Goal: Information Seeking & Learning: Understand process/instructions

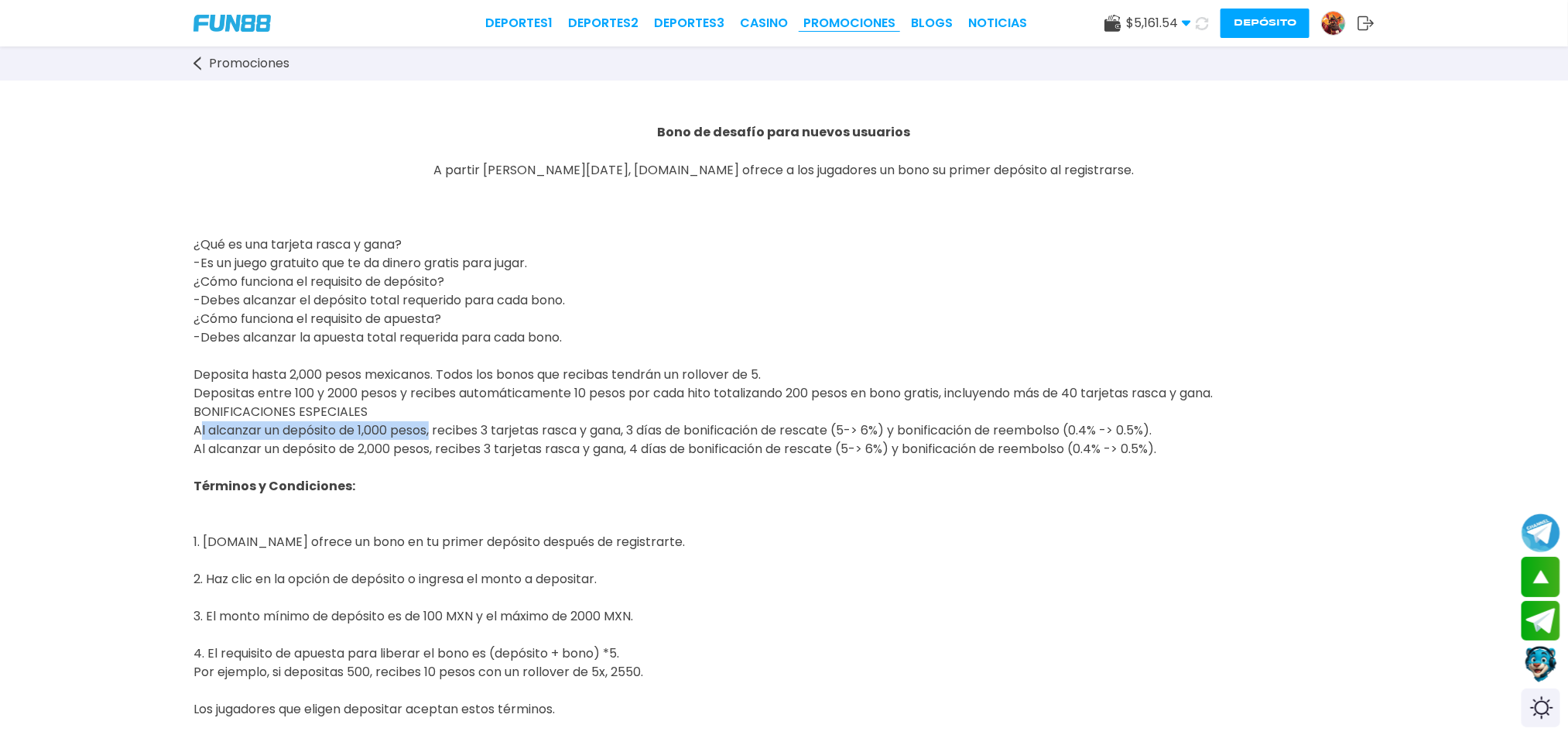
click at [829, 22] on link "Promociones" at bounding box center [850, 23] width 92 height 18
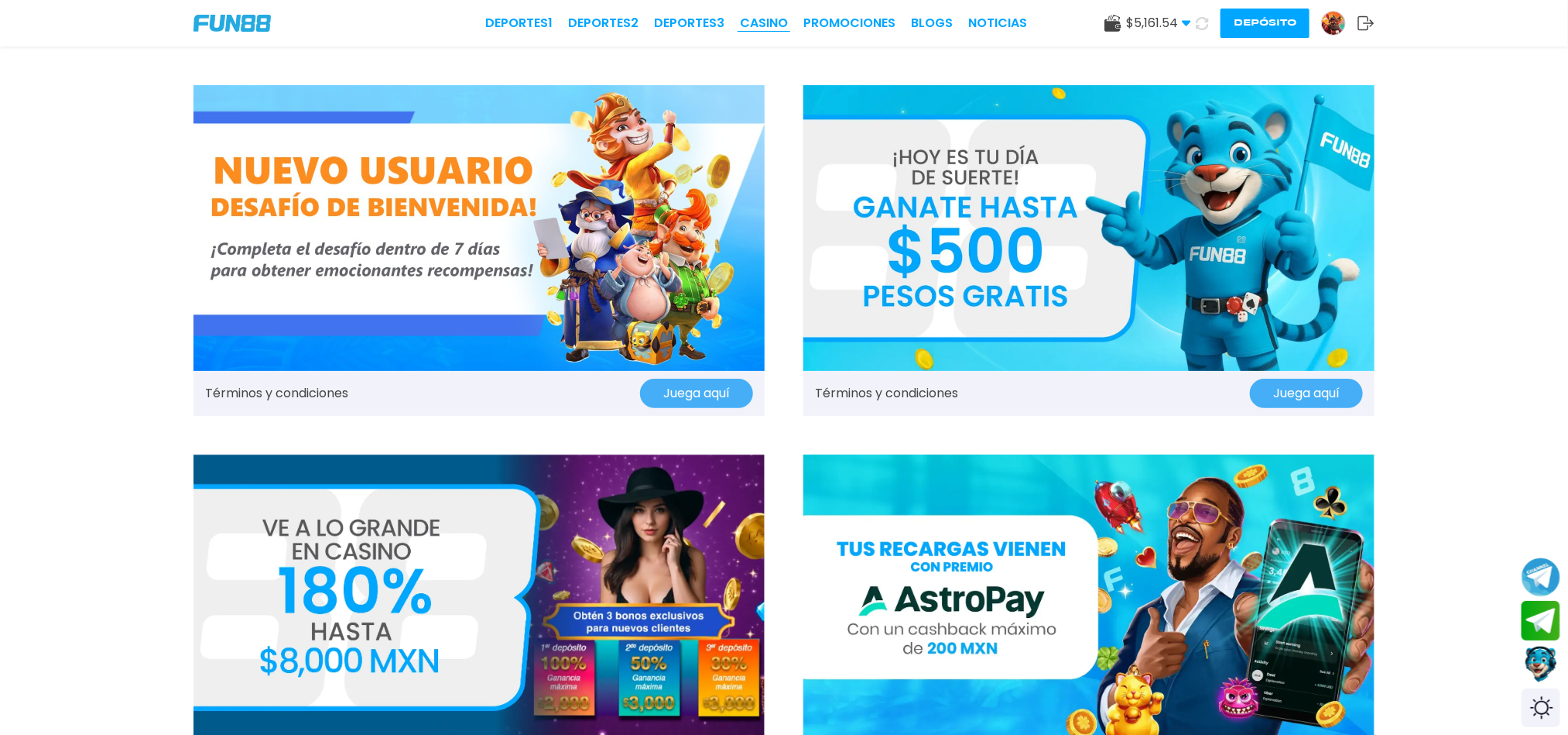
click at [753, 22] on link "CASINO" at bounding box center [764, 23] width 48 height 18
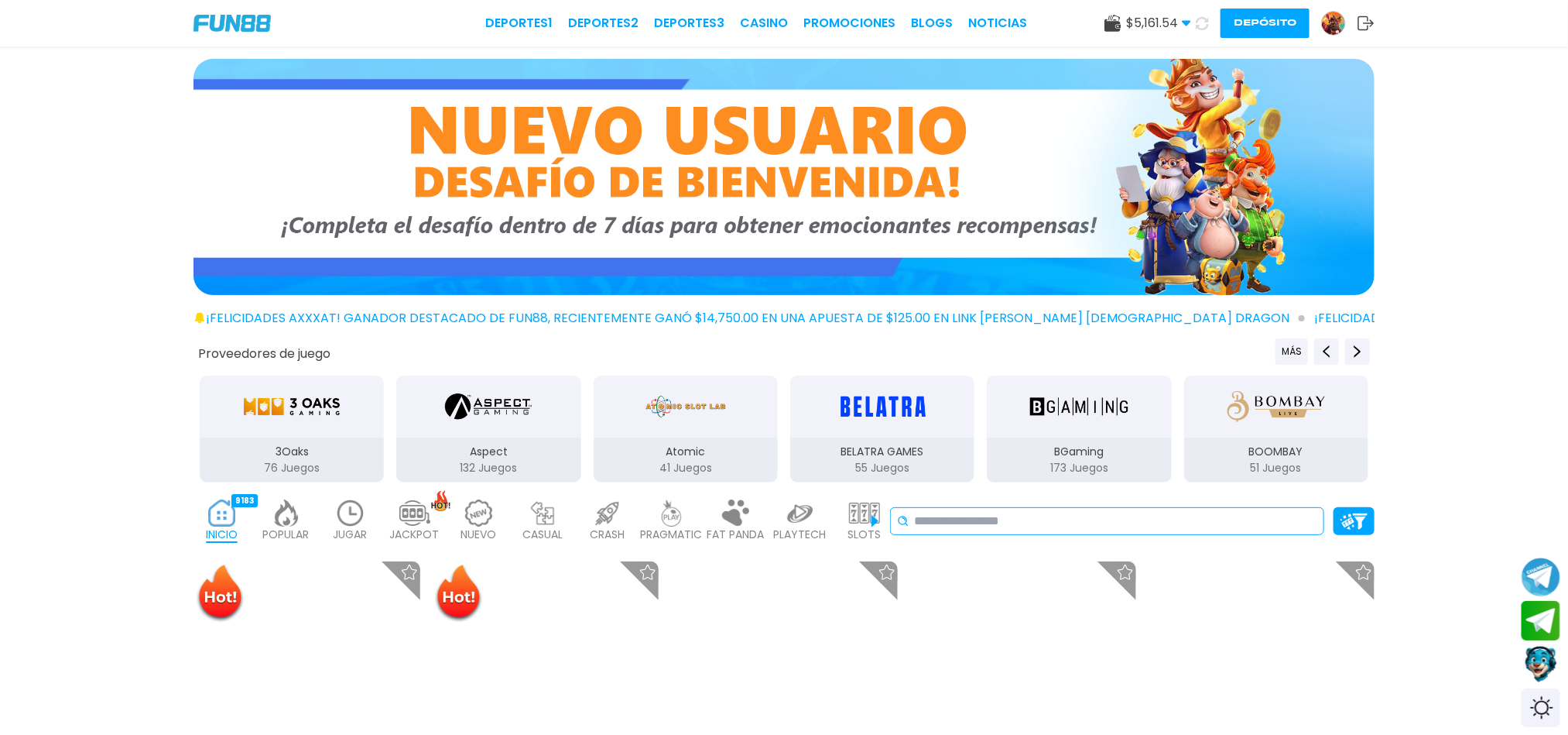
click at [1020, 517] on input at bounding box center [1115, 520] width 403 height 18
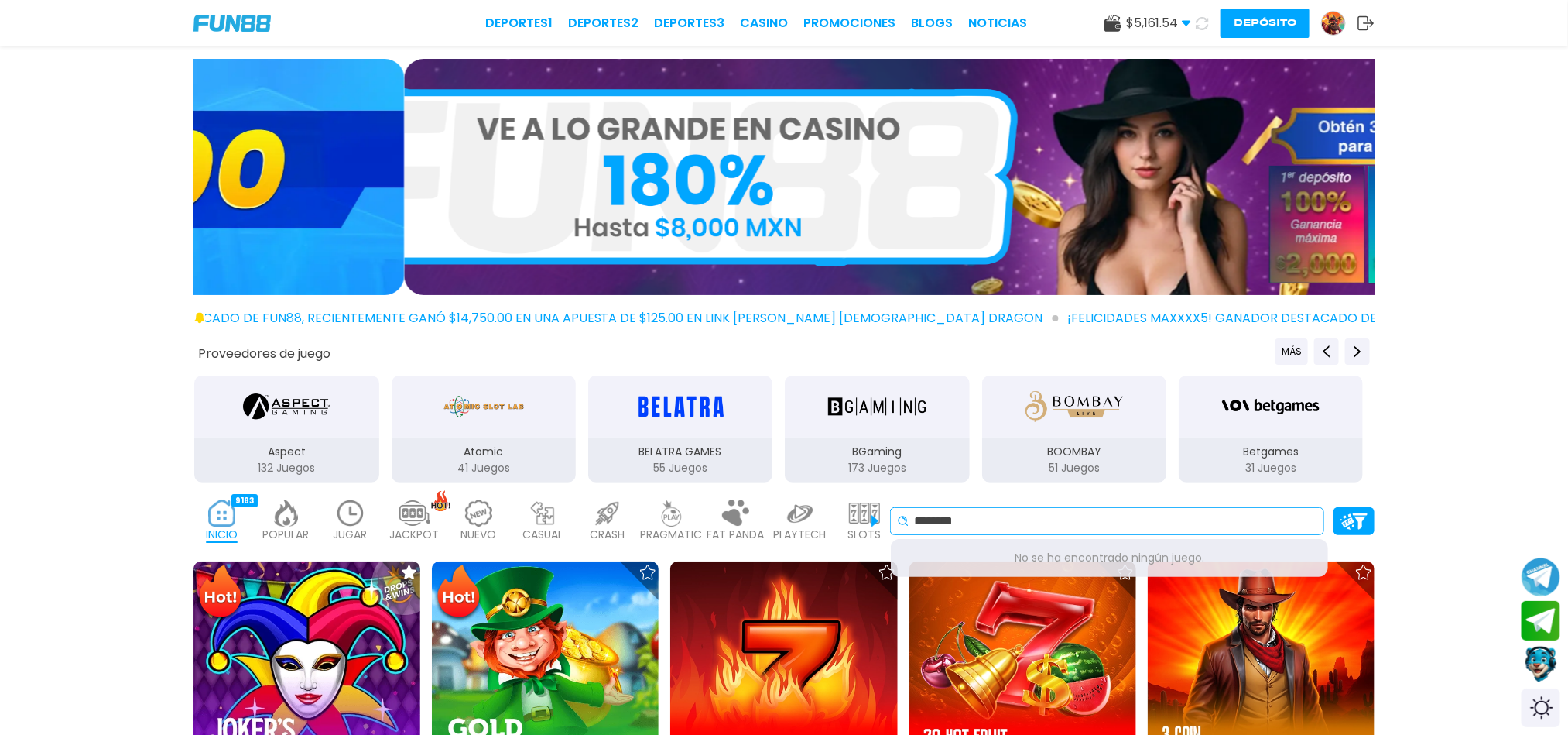
click at [953, 521] on input "********" at bounding box center [1115, 520] width 403 height 18
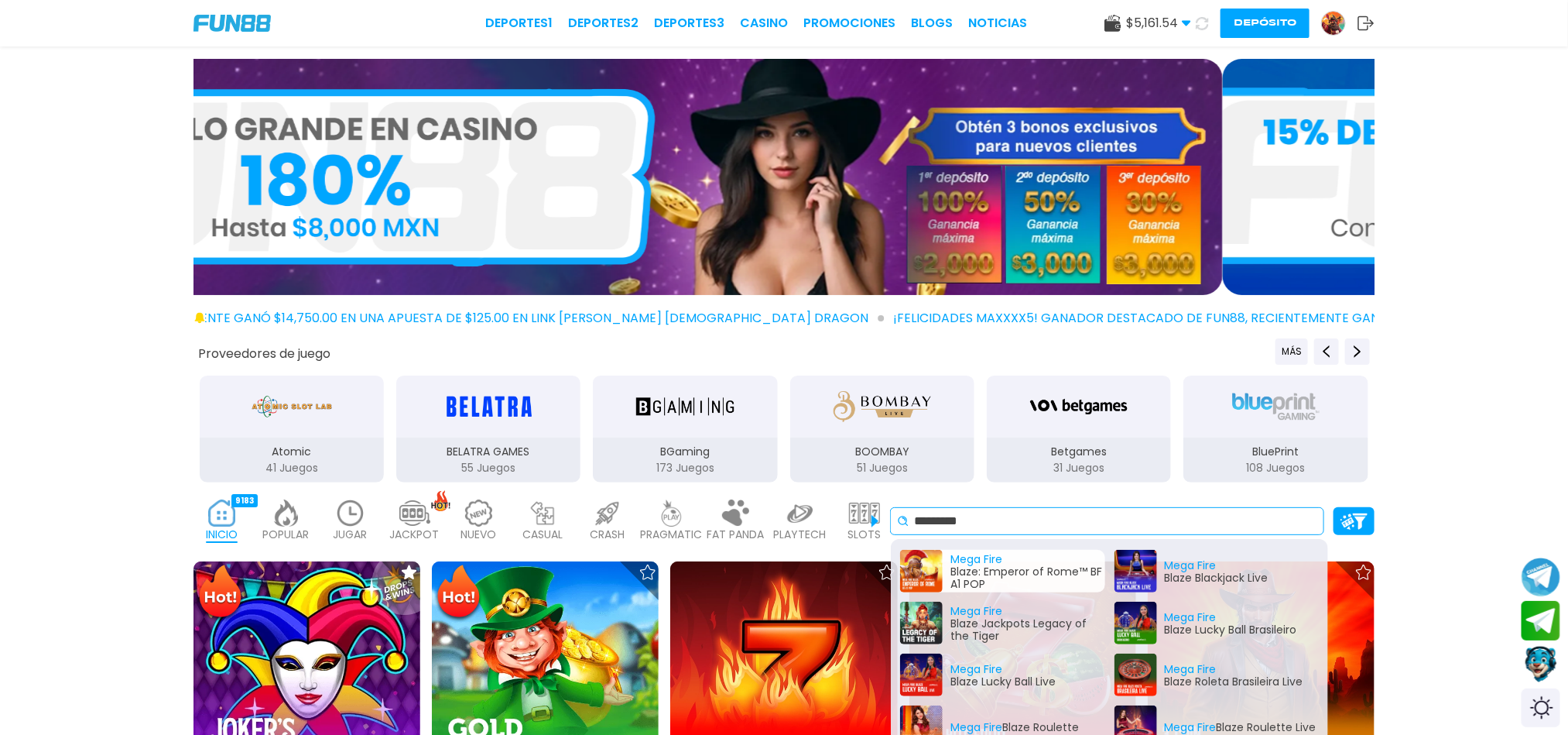
type input "*********"
click at [989, 559] on div "Mega Fire Blaze: Emperor of Rome™ BF A1 POP" at bounding box center [1003, 571] width 205 height 42
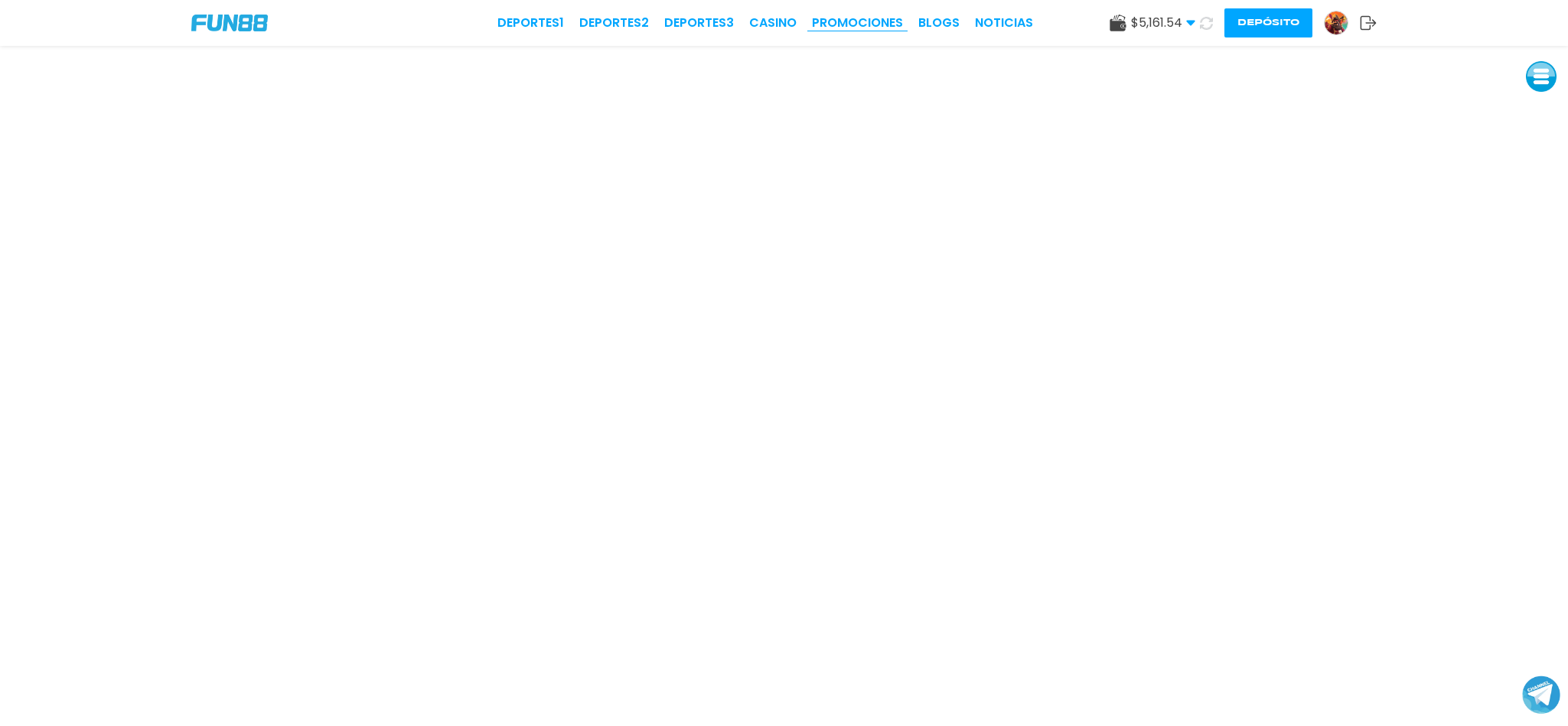
click at [847, 14] on link "Promociones" at bounding box center [857, 23] width 91 height 18
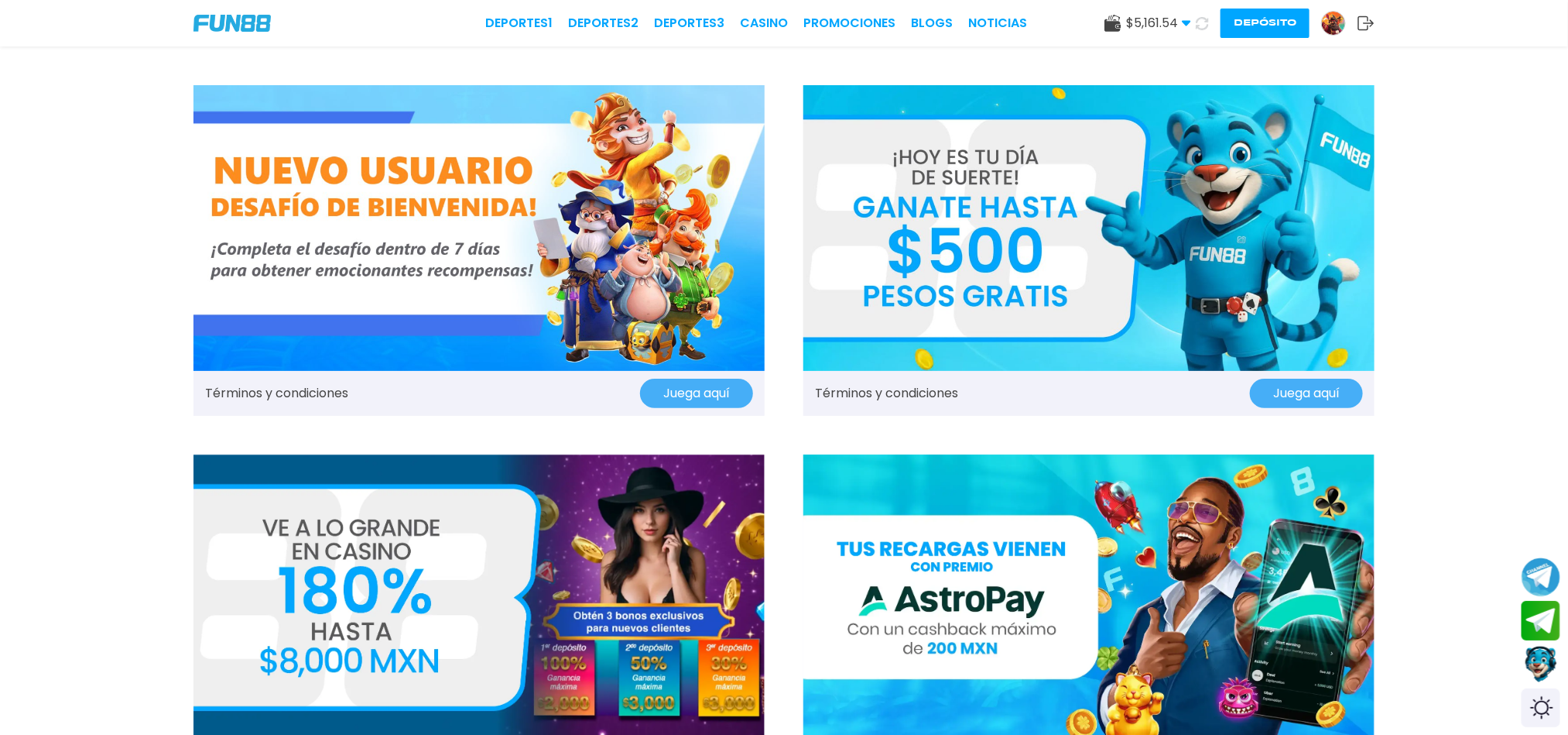
click at [307, 388] on link "Términos y condiciones" at bounding box center [277, 393] width 144 height 18
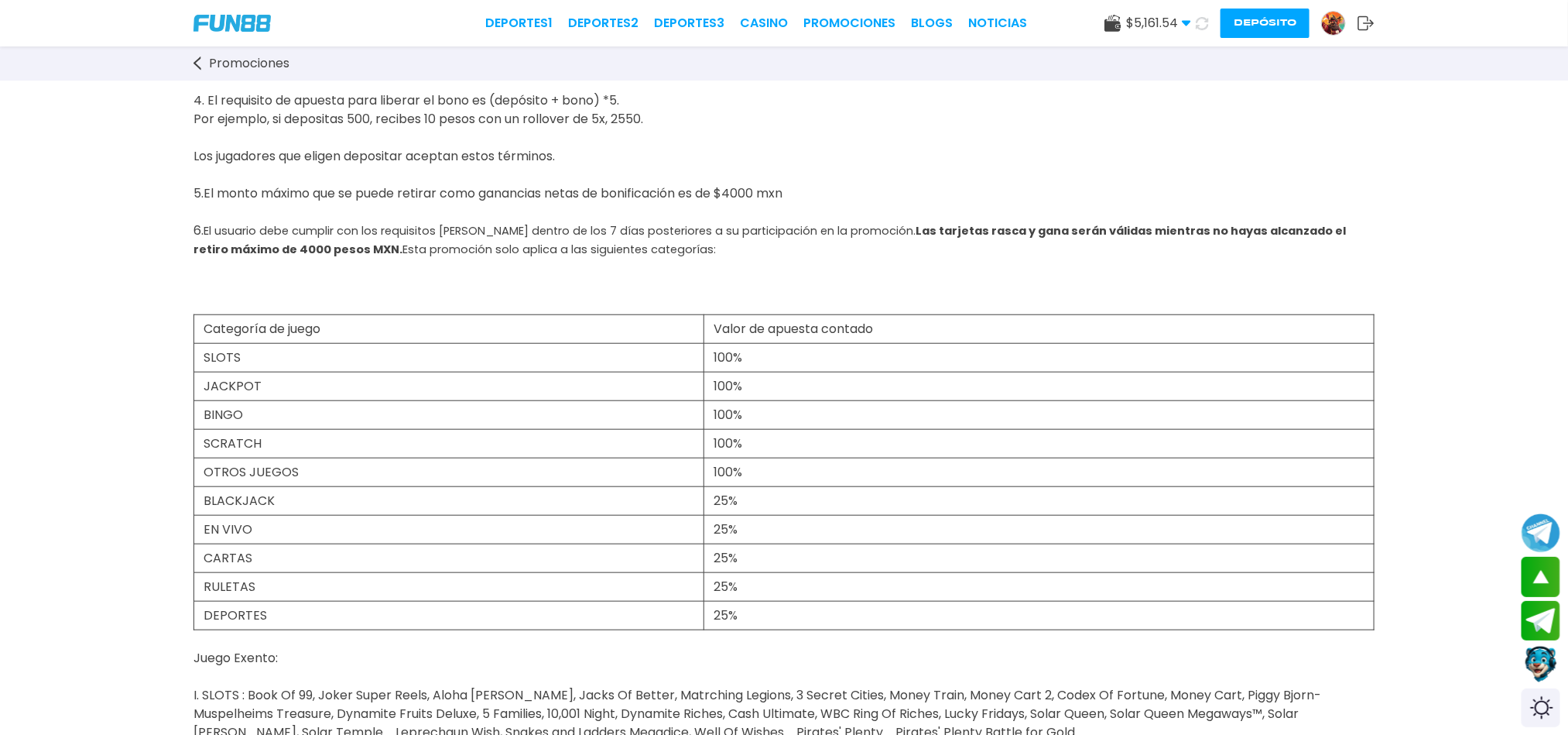
scroll to position [581, 0]
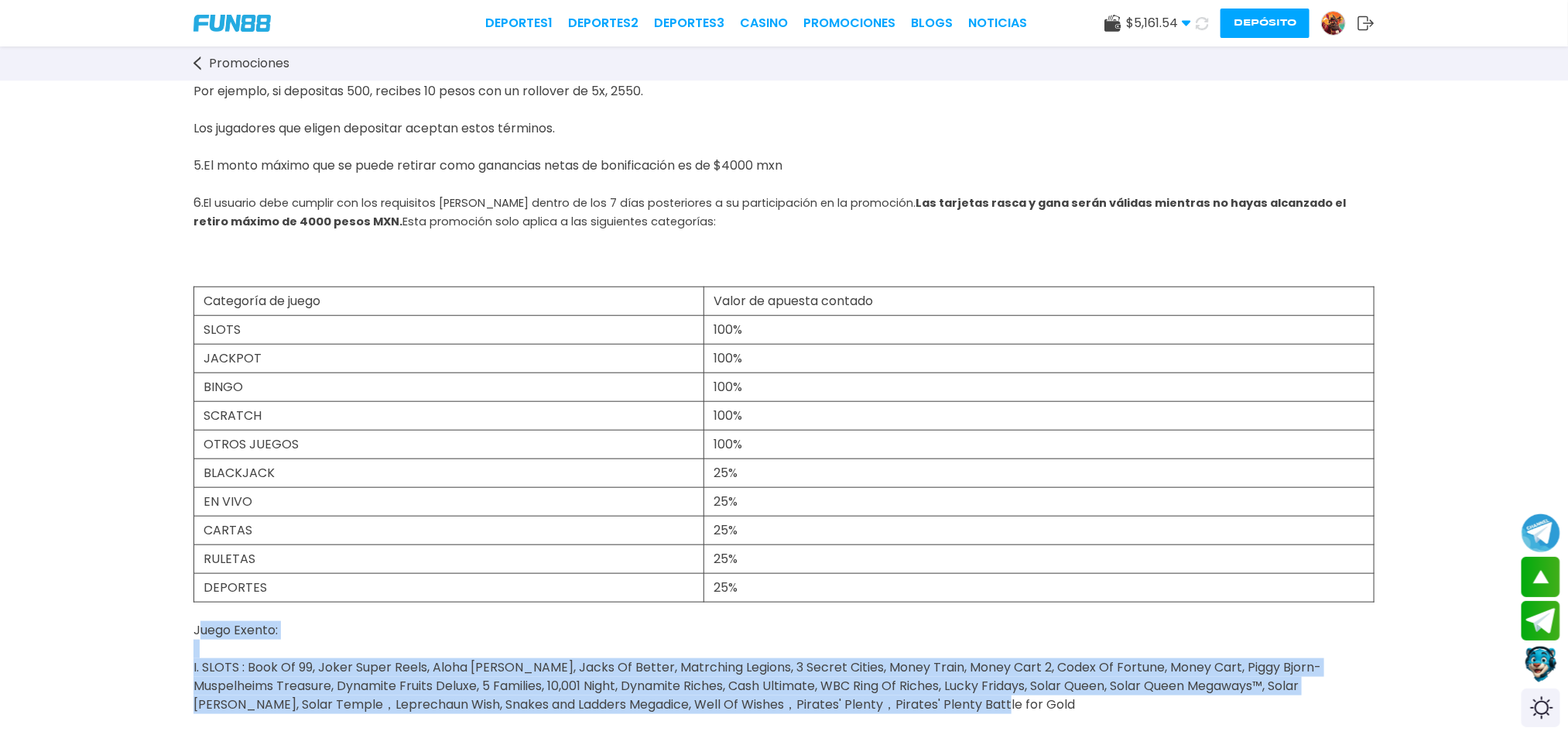
drag, startPoint x: 195, startPoint y: 631, endPoint x: 938, endPoint y: 706, distance: 746.8
click at [938, 706] on div "Bono de desafío para nuevos usuarios A partir [PERSON_NAME][DATE], [DOMAIN_NAME…" at bounding box center [784, 433] width 1568 height 1867
copy span "Juego Exento: I. SLOTS : Book Of 99, Joker Super Reels, Aloha [PERSON_NAME], Ja…"
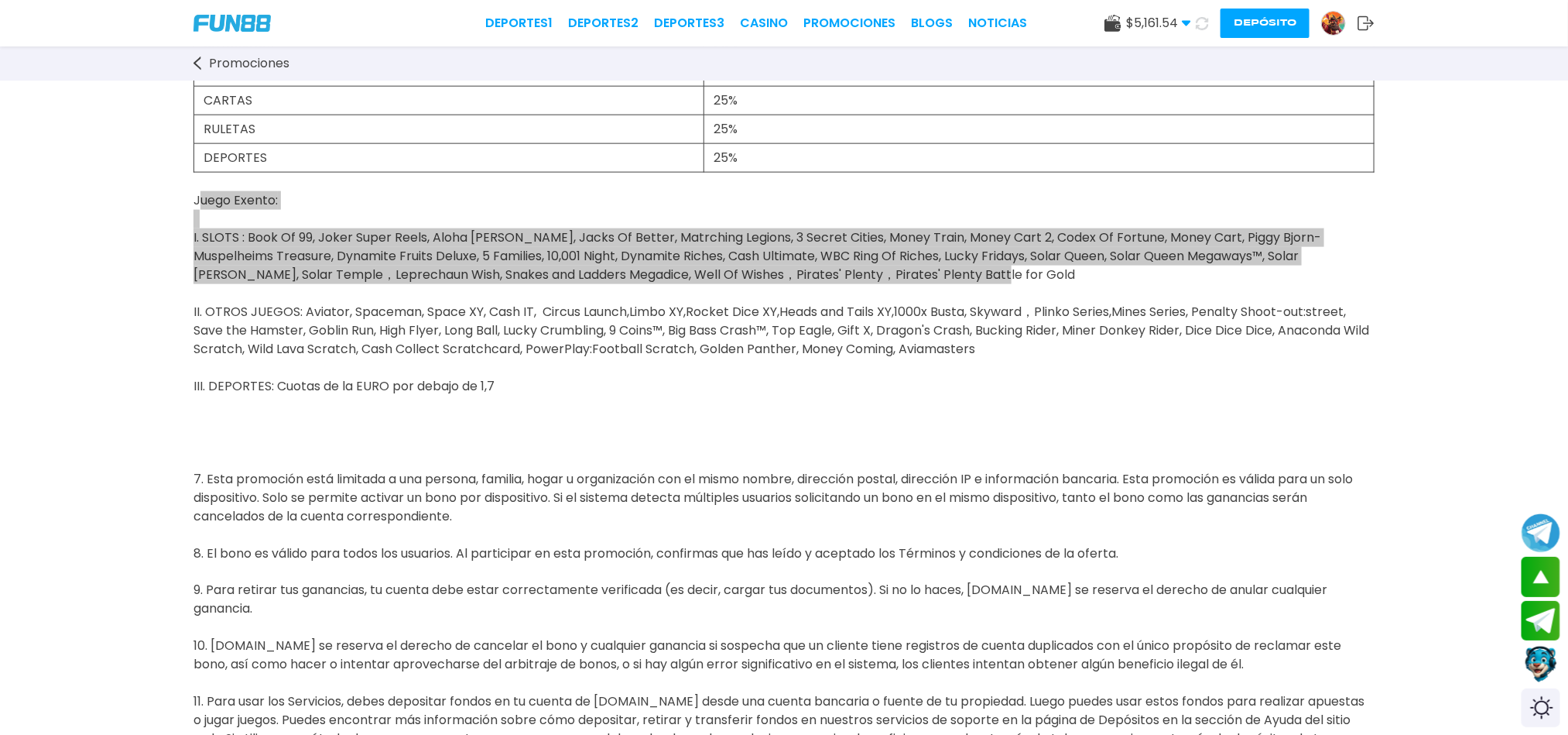
scroll to position [930, 0]
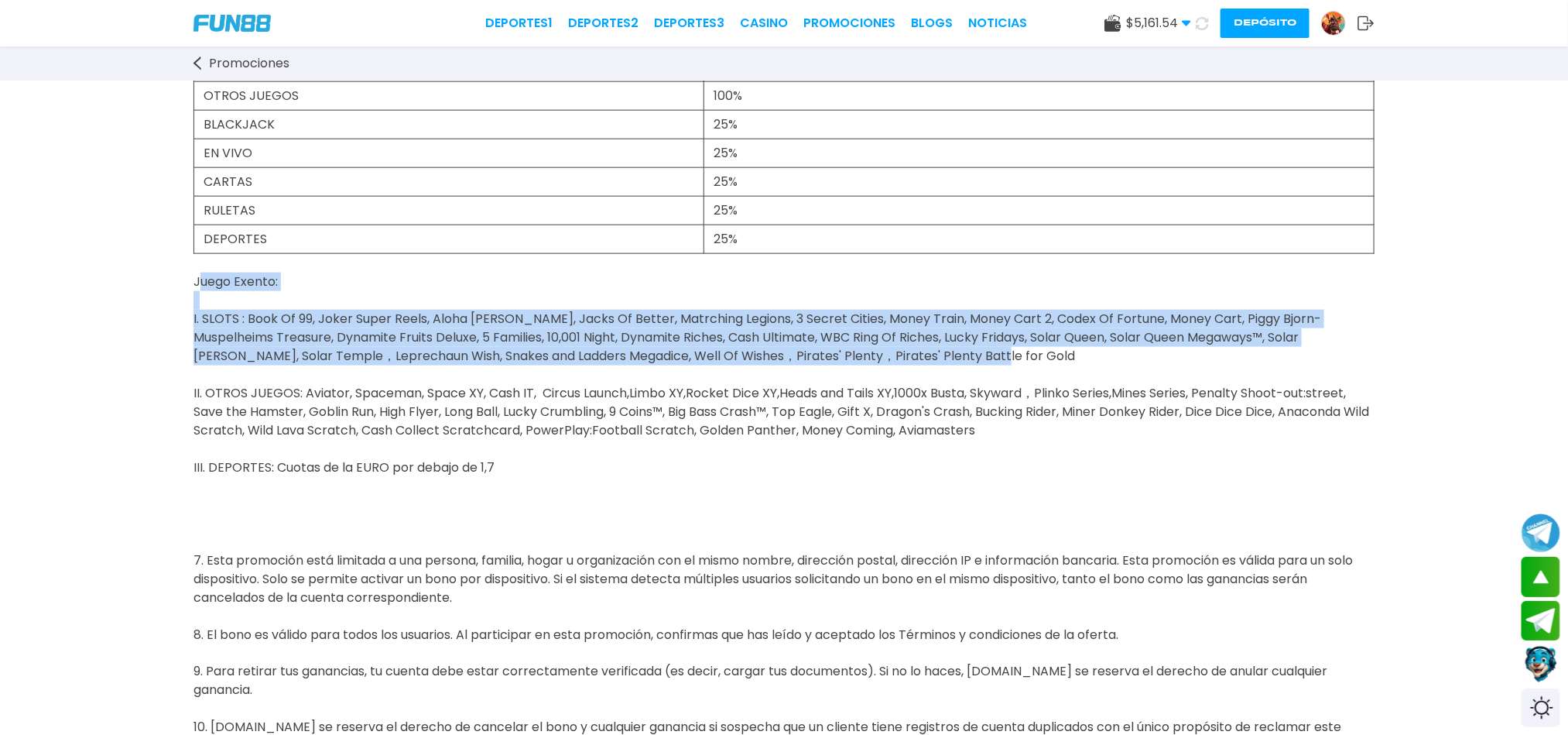
drag, startPoint x: 302, startPoint y: 391, endPoint x: 1140, endPoint y: 442, distance: 839.6
click at [1140, 442] on div "Bono de desafío para nuevos usuarios A partir [PERSON_NAME][DATE], [DOMAIN_NAME…" at bounding box center [784, 84] width 1568 height 1867
copy span "Aviator, Spaceman, Space XY, Cash IT, Circus Launch,Limbo XY,Rocket Dice XY,Hea…"
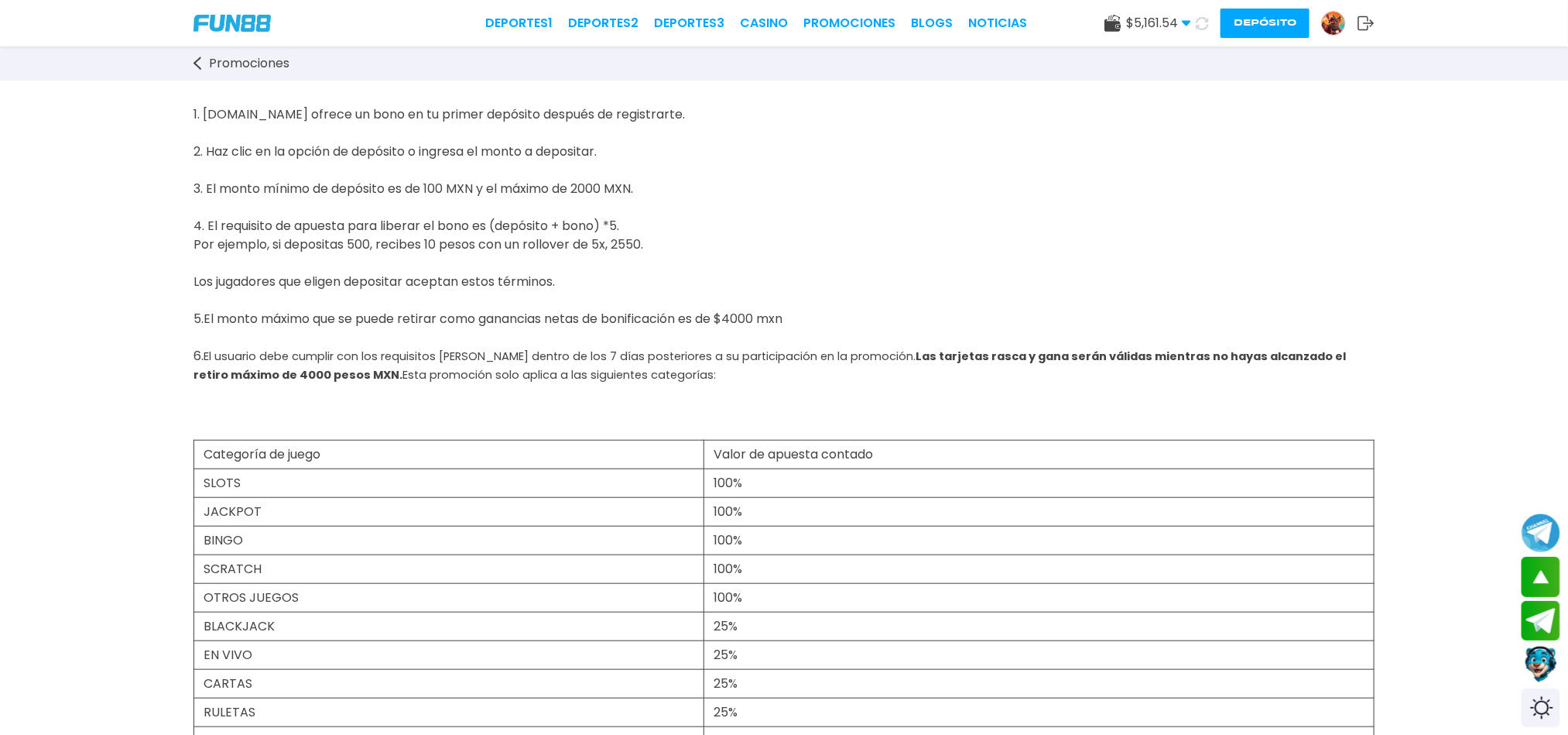
scroll to position [349, 0]
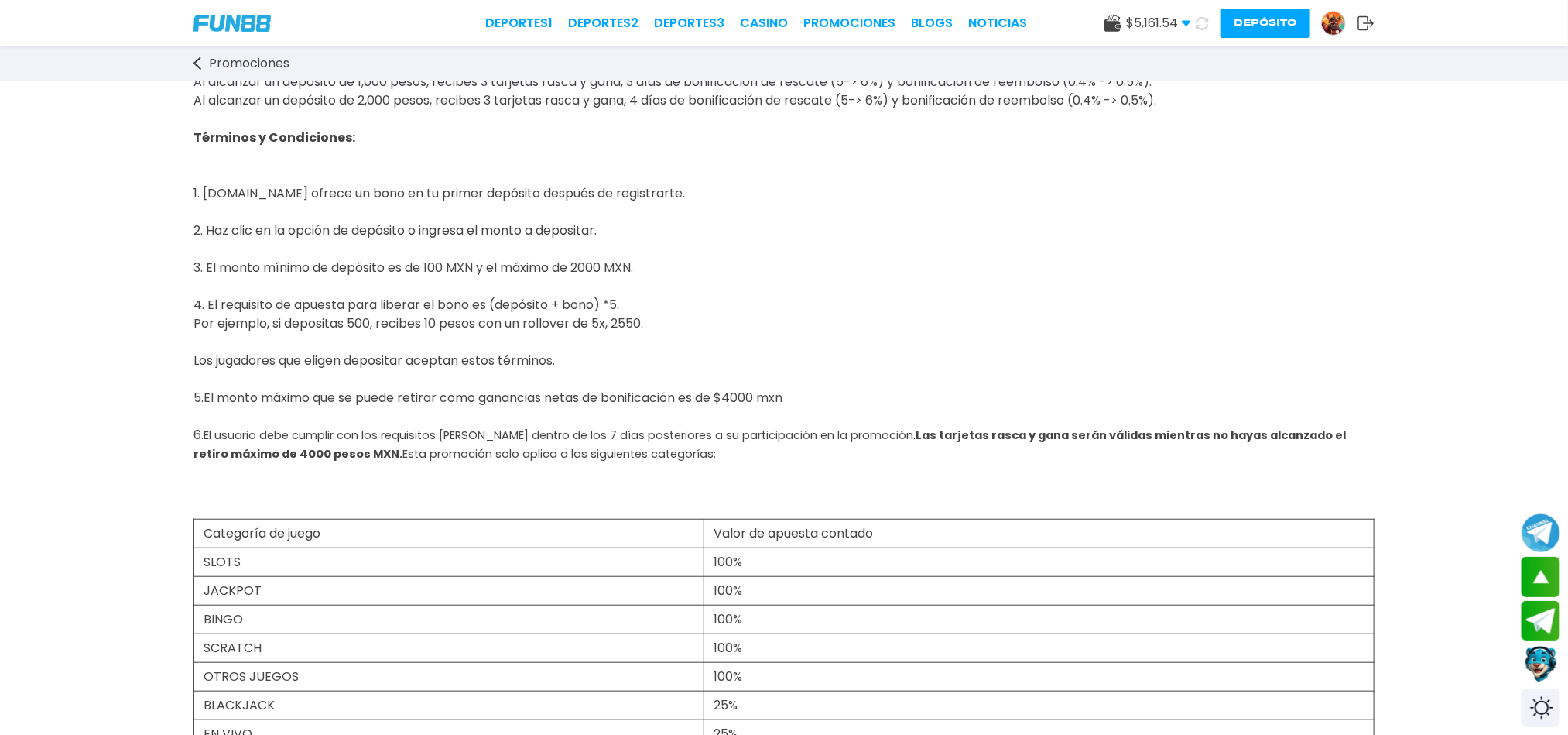
click at [795, 18] on div "Deportes 1 Deportes 2 Deportes 3 CASINO Promociones BLOGS NOTICIAS" at bounding box center [757, 23] width 542 height 18
click at [841, 29] on link "Promociones" at bounding box center [850, 23] width 92 height 18
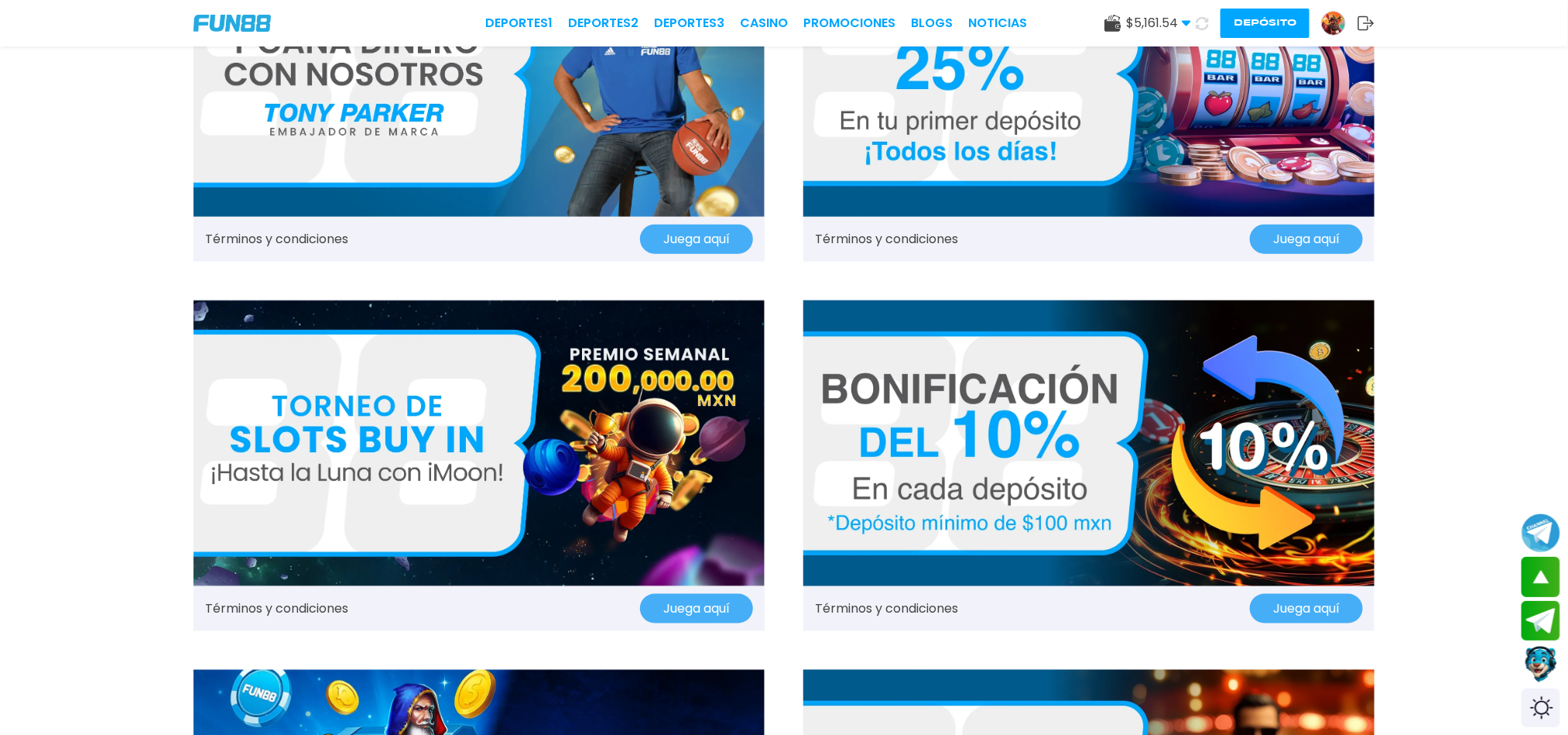
scroll to position [930, 0]
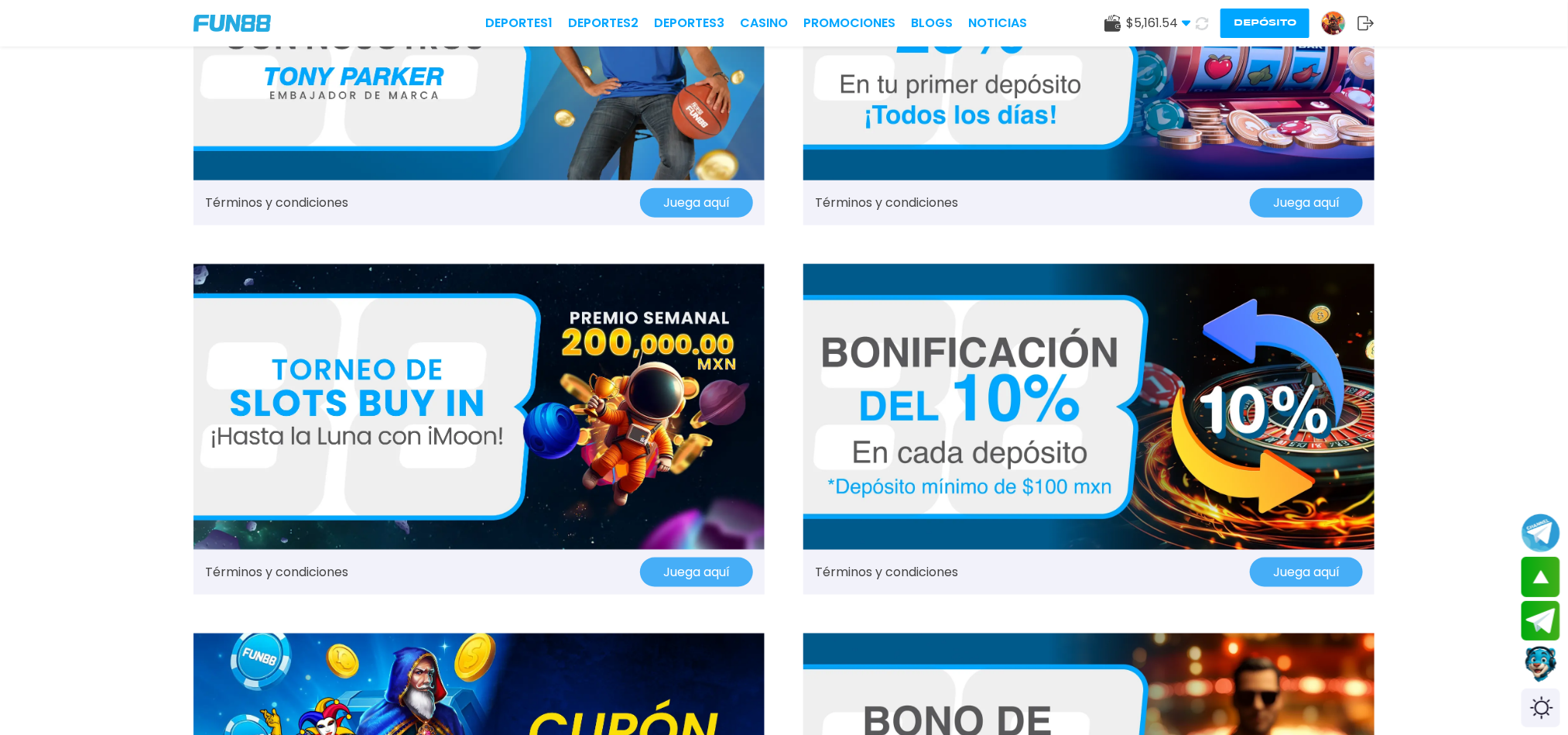
click at [272, 570] on link "Términos y condiciones" at bounding box center [277, 572] width 144 height 18
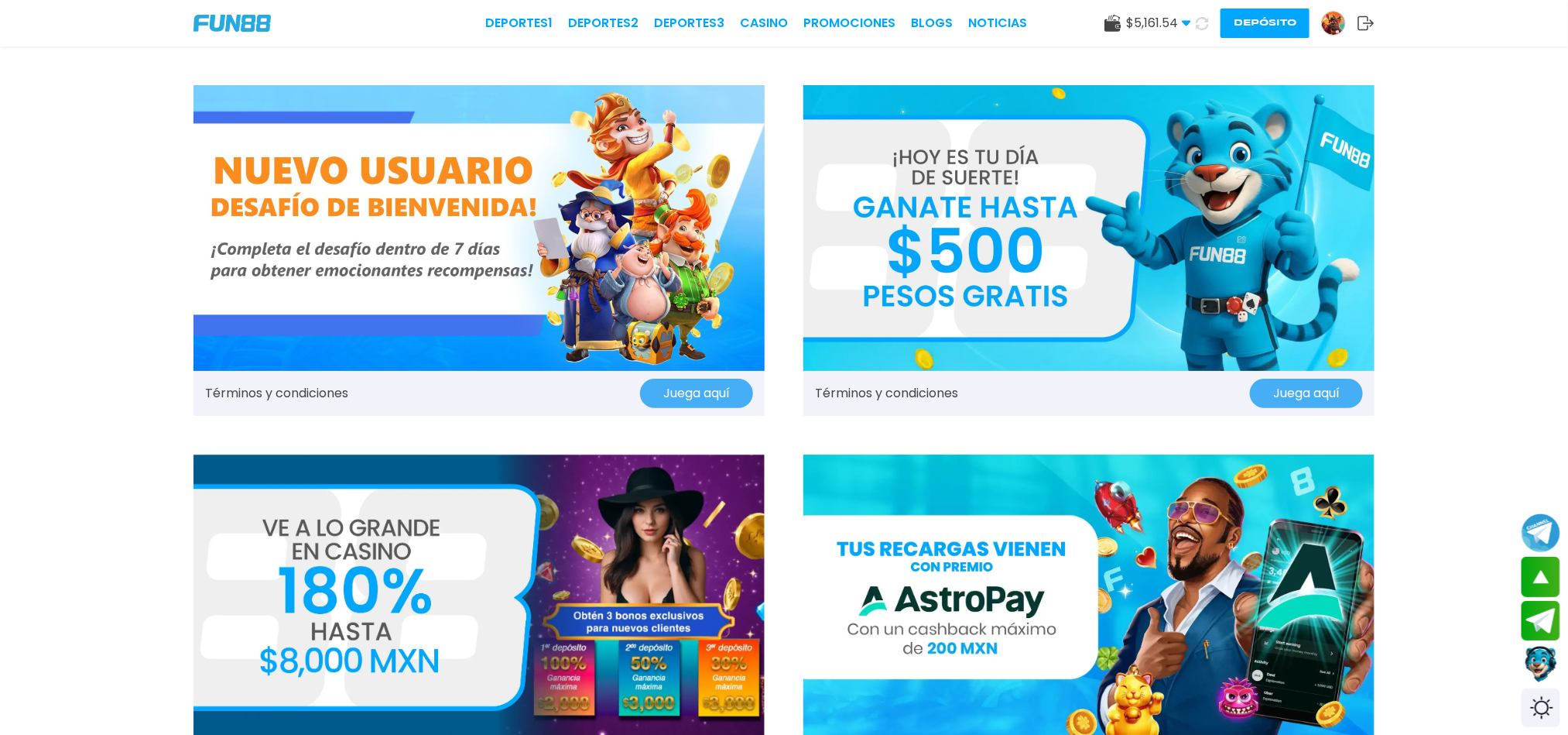
click at [295, 394] on link "Términos y condiciones" at bounding box center [277, 393] width 144 height 18
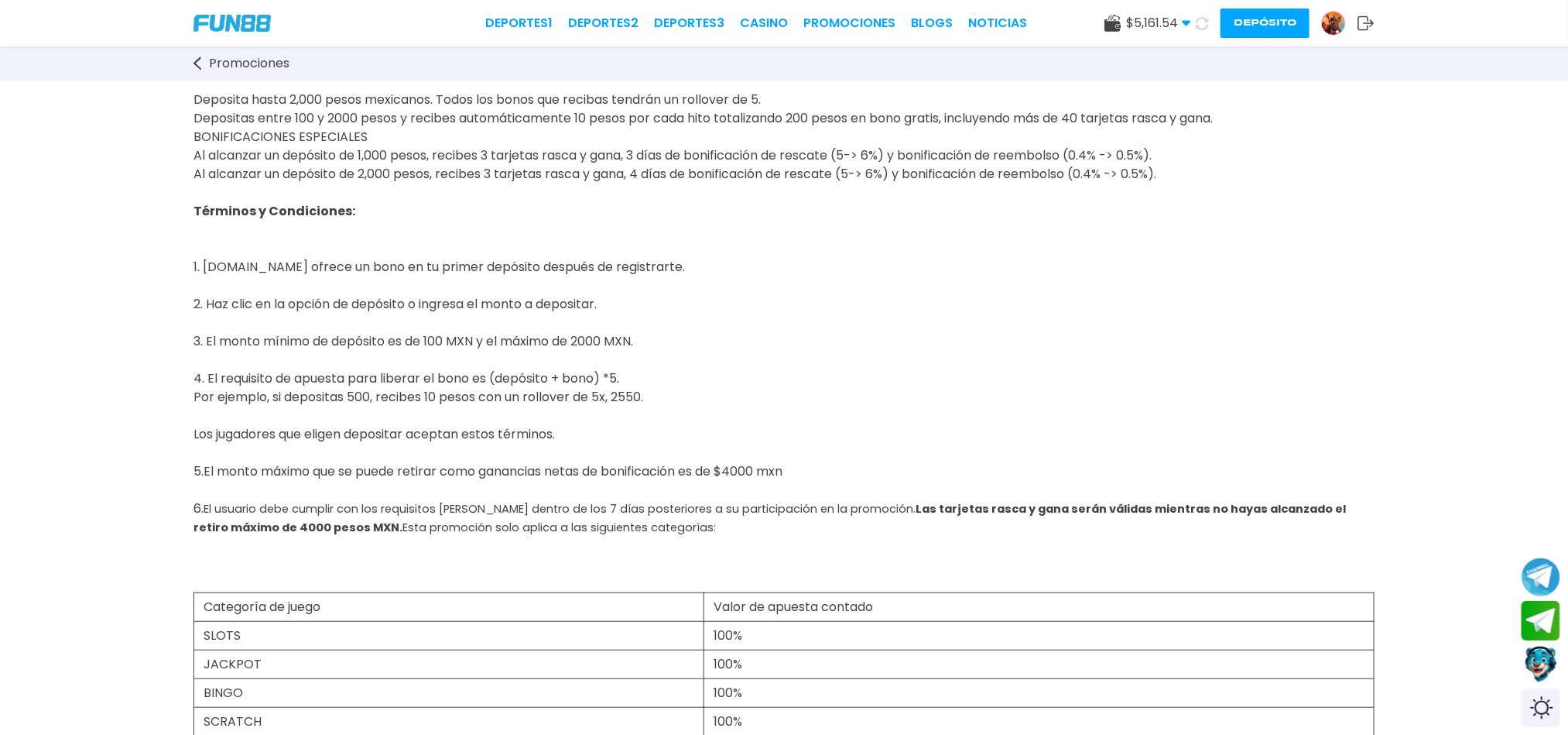
scroll to position [349, 0]
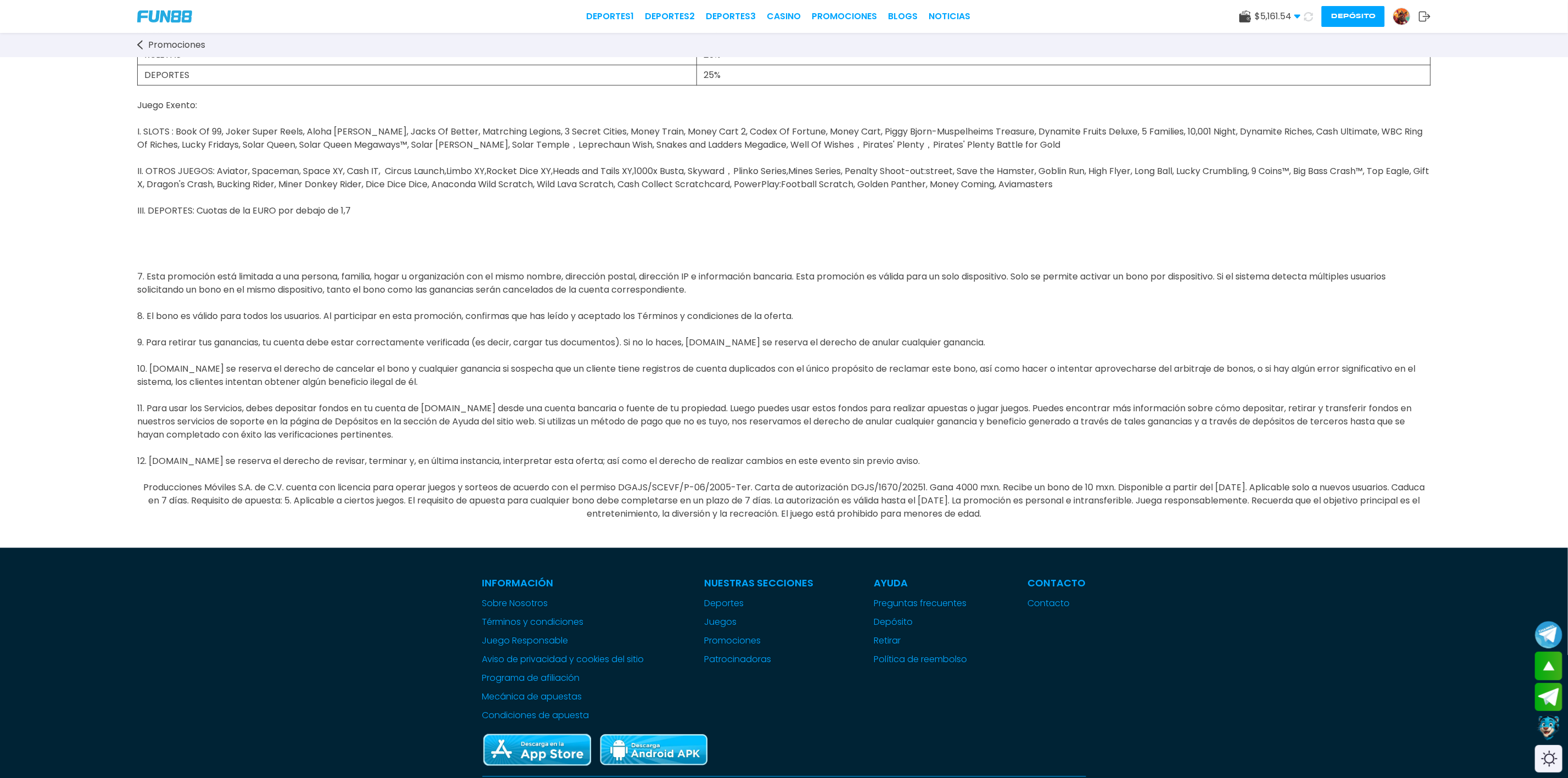
scroll to position [741, 0]
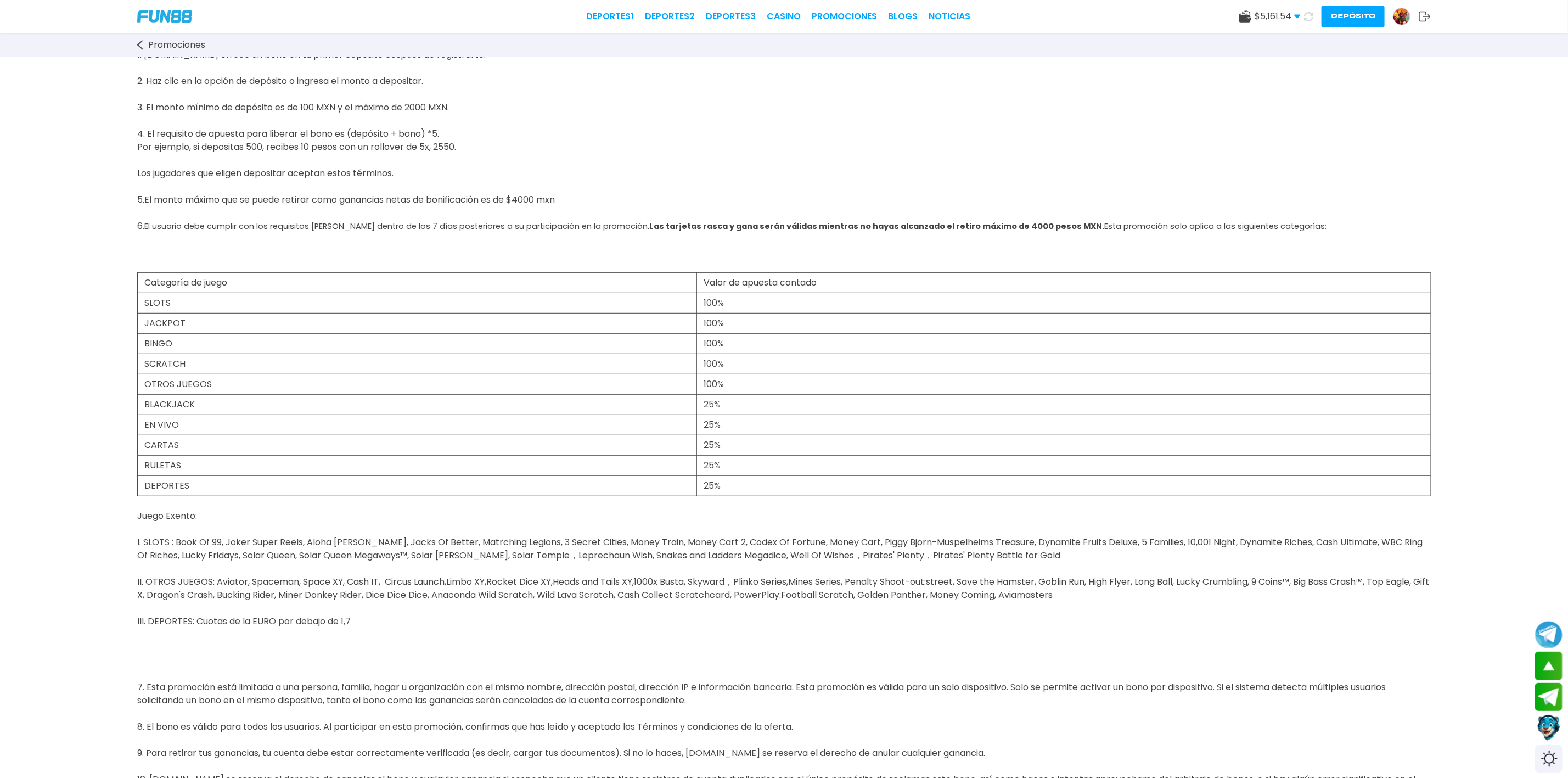
scroll to position [0, 0]
